Goal: Use online tool/utility: Utilize a website feature to perform a specific function

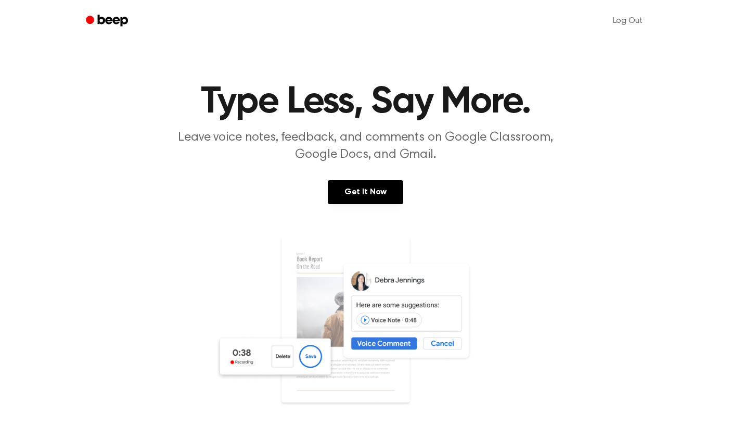
click at [120, 26] on icon "Beep" at bounding box center [112, 20] width 30 height 11
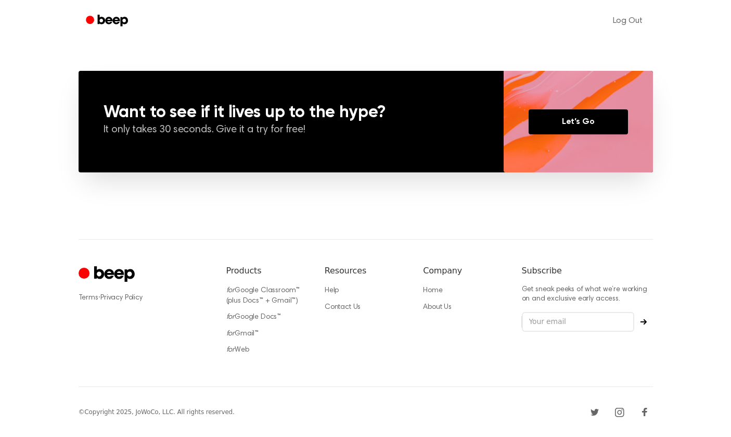
scroll to position [743, 0]
click at [243, 347] on link "for Web" at bounding box center [237, 349] width 23 height 7
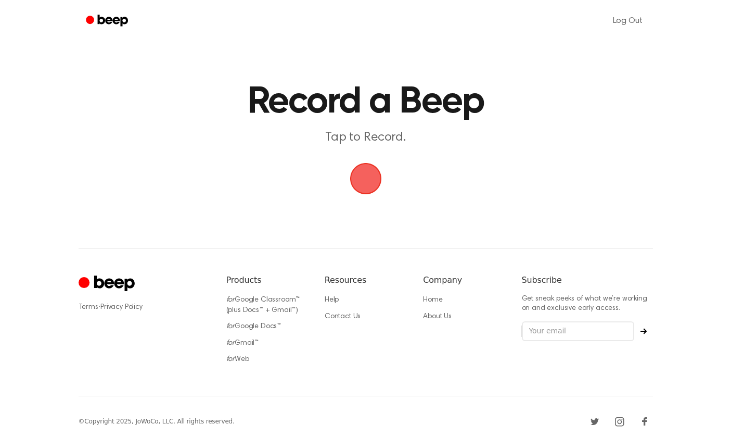
click at [378, 184] on span "button" at bounding box center [365, 178] width 57 height 57
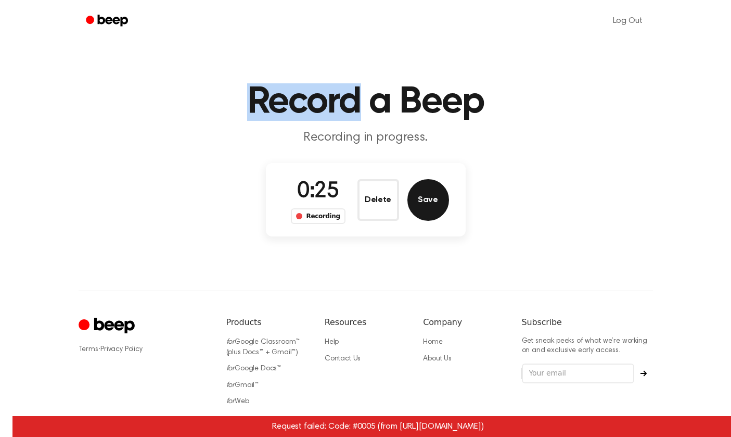
click at [421, 206] on button "Save" at bounding box center [428, 200] width 42 height 42
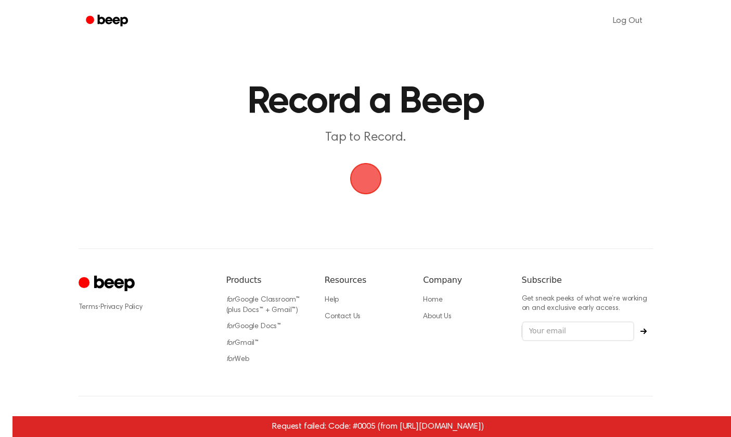
click at [359, 175] on span "button" at bounding box center [365, 178] width 50 height 50
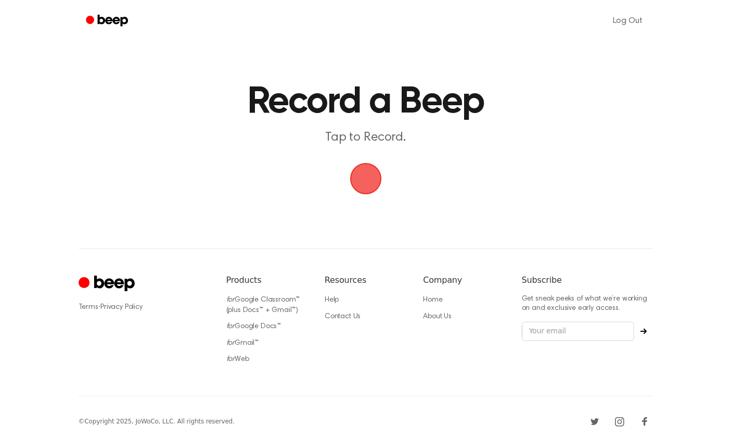
click at [361, 182] on span "button" at bounding box center [366, 178] width 40 height 40
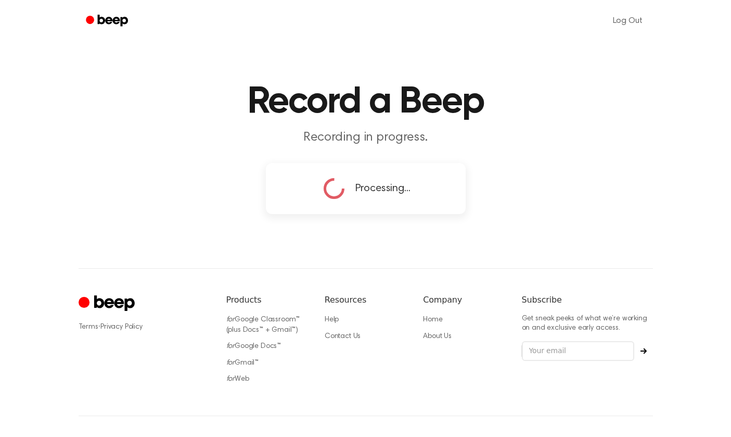
drag, startPoint x: 358, startPoint y: 97, endPoint x: 303, endPoint y: 49, distance: 72.6
click at [358, 96] on h1 "Record a Beep" at bounding box center [365, 101] width 533 height 37
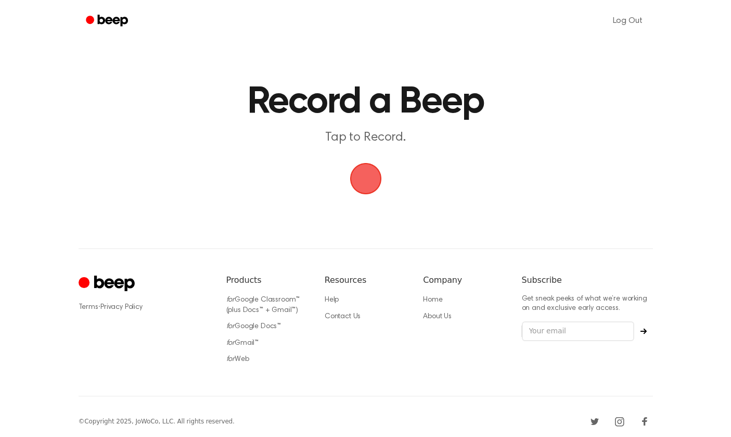
click at [375, 163] on span "button" at bounding box center [365, 178] width 35 height 35
